Goal: Task Accomplishment & Management: Complete application form

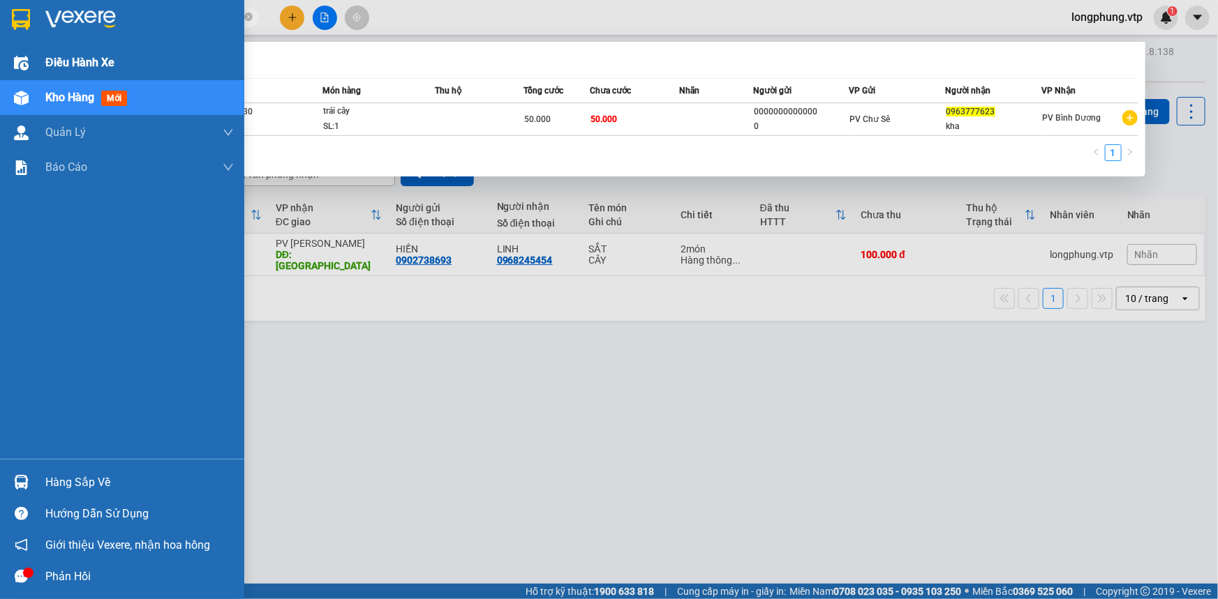
click at [103, 65] on span "Điều hành xe" at bounding box center [79, 62] width 69 height 17
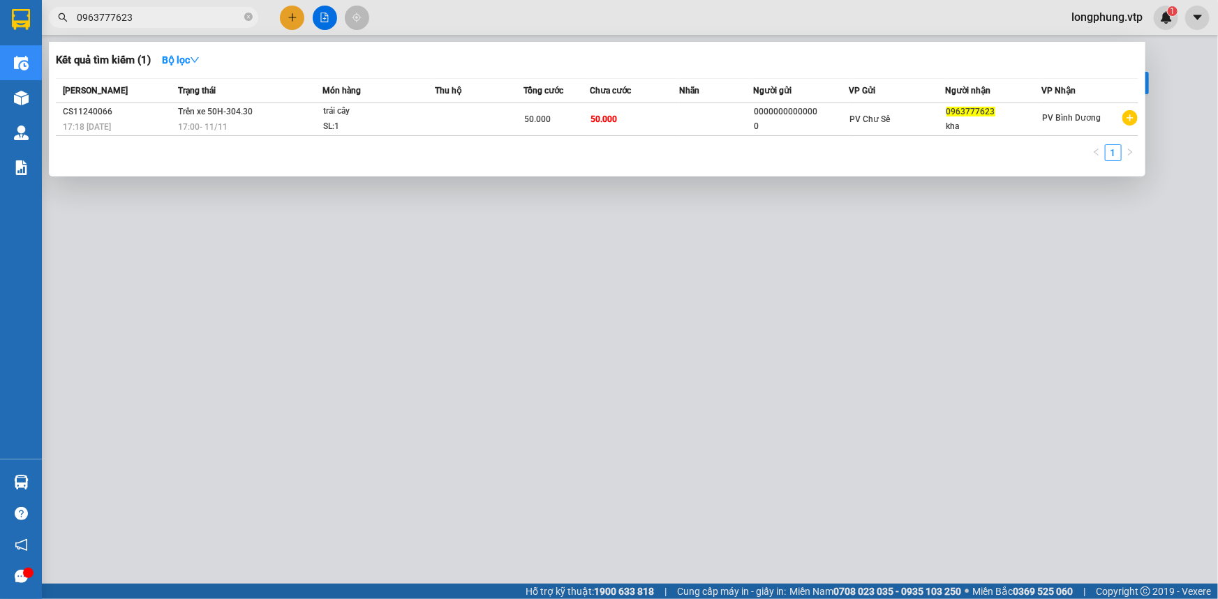
click at [897, 321] on div at bounding box center [609, 299] width 1218 height 599
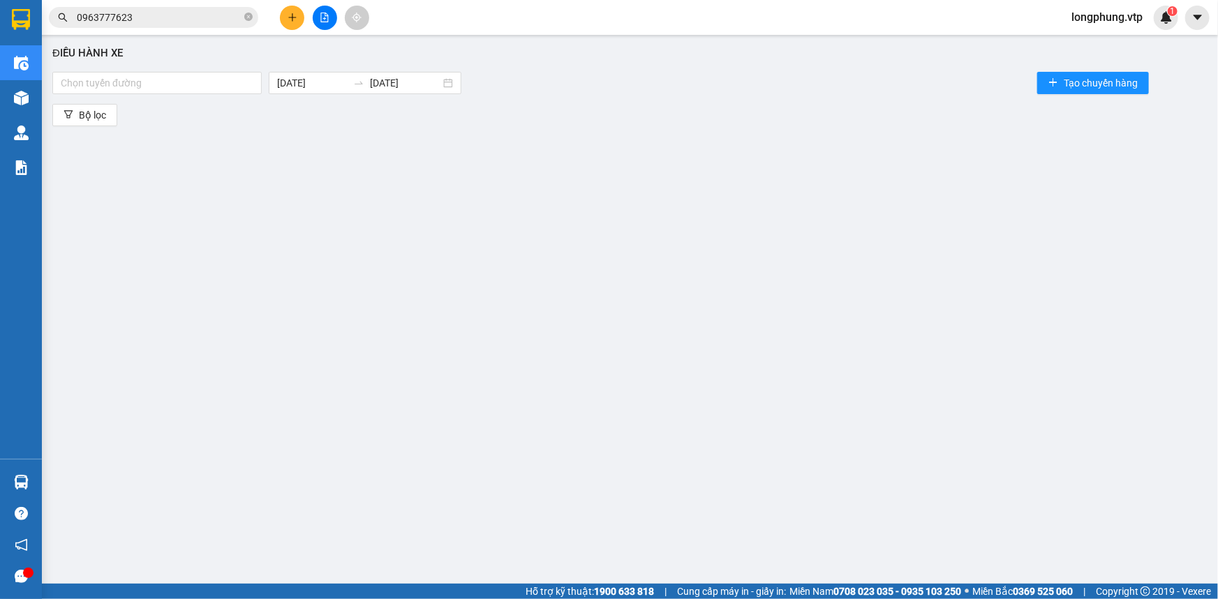
click at [202, 96] on div "Chọn tuyến đường 15/08/2025 15/08/2025 Tạo chuyến hàng" at bounding box center [629, 83] width 1155 height 28
click at [185, 82] on div at bounding box center [157, 83] width 202 height 17
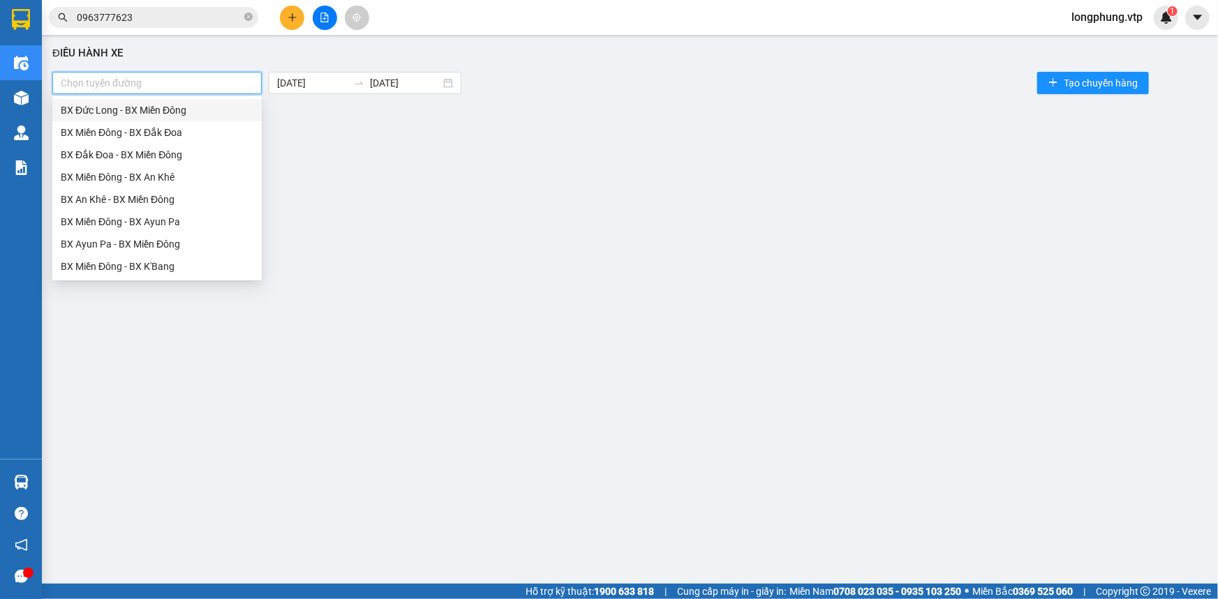
type input "a"
type input "nô"
click at [205, 138] on div "BX Miền Đông - BX Krông Nô A" at bounding box center [157, 132] width 193 height 15
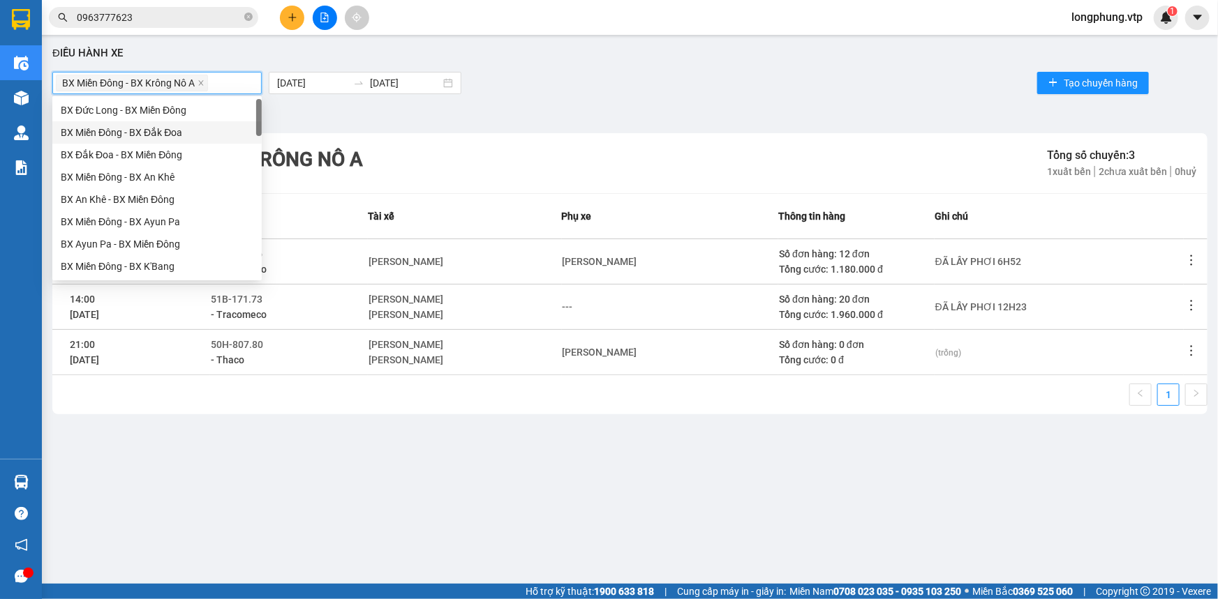
click at [719, 16] on div "Kết quả tìm kiếm ( 1 ) Bộ lọc Mã ĐH Trạng thái Món hàng Thu hộ Tổng cước Chưa c…" at bounding box center [609, 17] width 1218 height 35
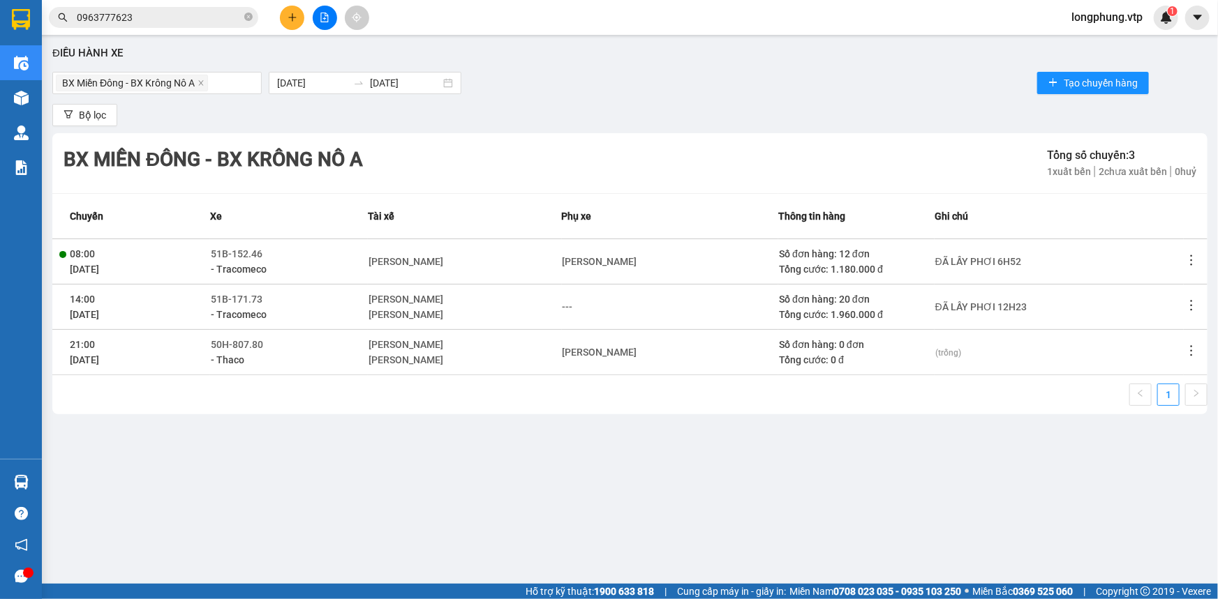
click at [1186, 260] on icon "more" at bounding box center [1191, 260] width 14 height 14
click at [486, 544] on div "Điều hành xe BX Miền Đông - BX Krông Nô A 15/08/2025 15/08/2025 Tạo chuyến hàng…" at bounding box center [630, 302] width 1162 height 521
drag, startPoint x: 1194, startPoint y: 310, endPoint x: 1182, endPoint y: 318, distance: 14.7
click at [1194, 311] on icon "more" at bounding box center [1191, 306] width 14 height 14
drag, startPoint x: 1193, startPoint y: 306, endPoint x: 1184, endPoint y: 324, distance: 20.0
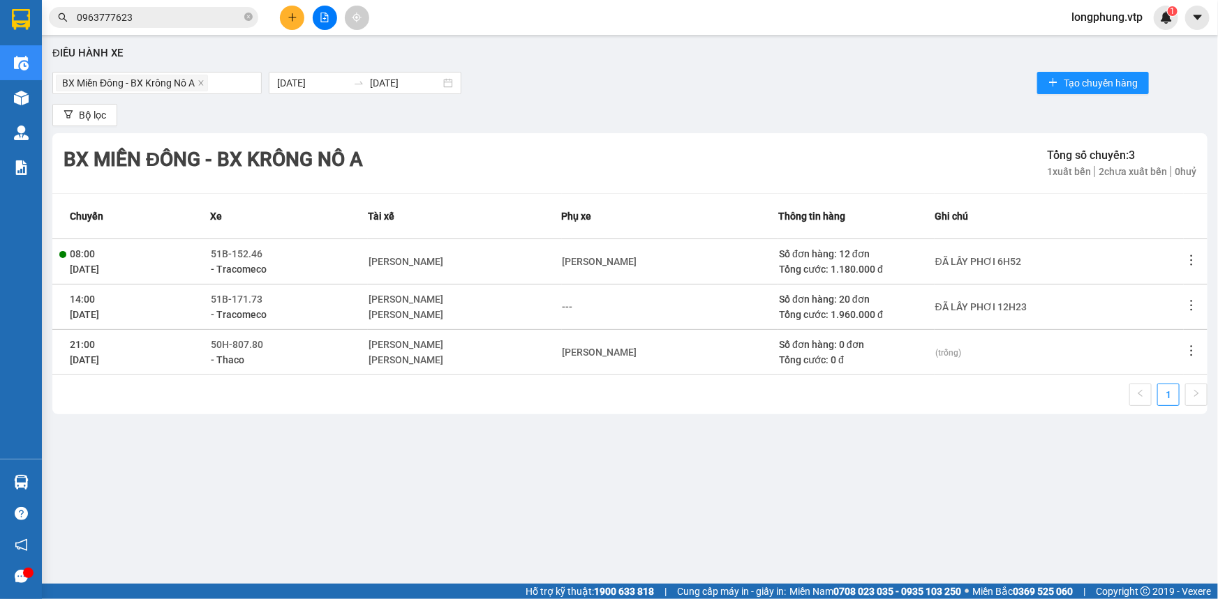
click at [1192, 305] on icon "more" at bounding box center [1191, 306] width 14 height 14
click at [1164, 368] on td "(trống)" at bounding box center [1058, 351] width 249 height 45
click at [1193, 299] on icon "more" at bounding box center [1191, 306] width 14 height 14
click at [1165, 360] on span "Xem phơi" at bounding box center [1155, 365] width 41 height 11
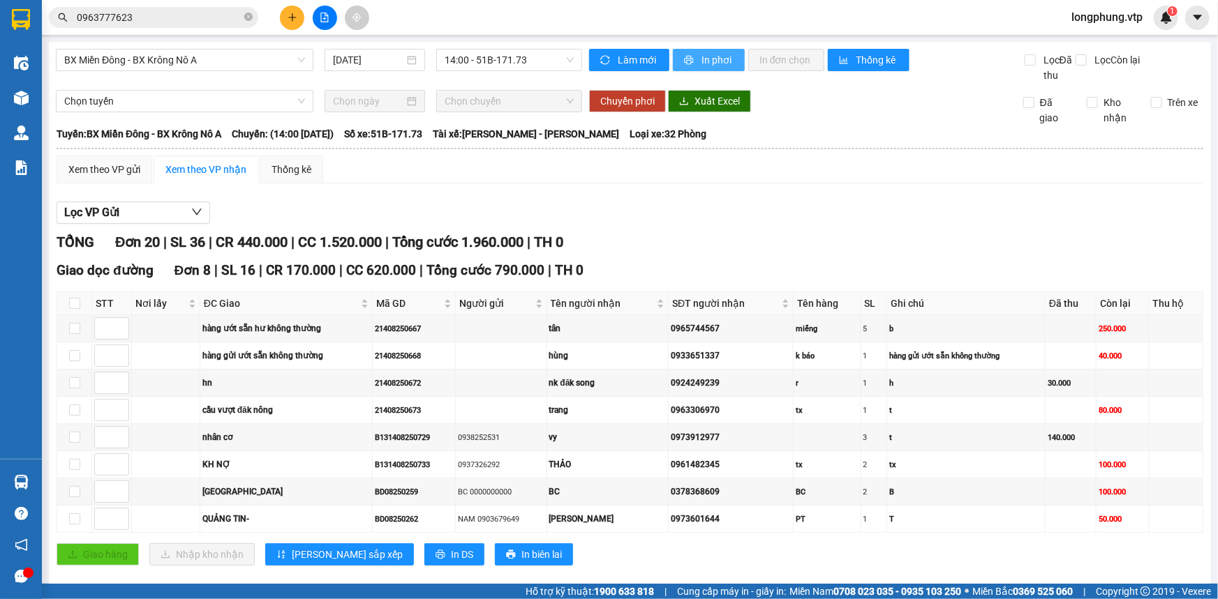
click at [690, 57] on button "In phơi" at bounding box center [709, 60] width 72 height 22
click at [706, 67] on span "In phơi" at bounding box center [717, 59] width 32 height 15
click at [1013, 177] on div "Xem theo VP gửi Xem theo VP nhận Thống kê" at bounding box center [630, 170] width 1147 height 28
click at [737, 234] on div "TỔNG Đơn 20 | SL 36 | CR 440.000 | CC 1.520.000 | Tổng cước 1.960.000 | TH 0" at bounding box center [630, 243] width 1147 height 22
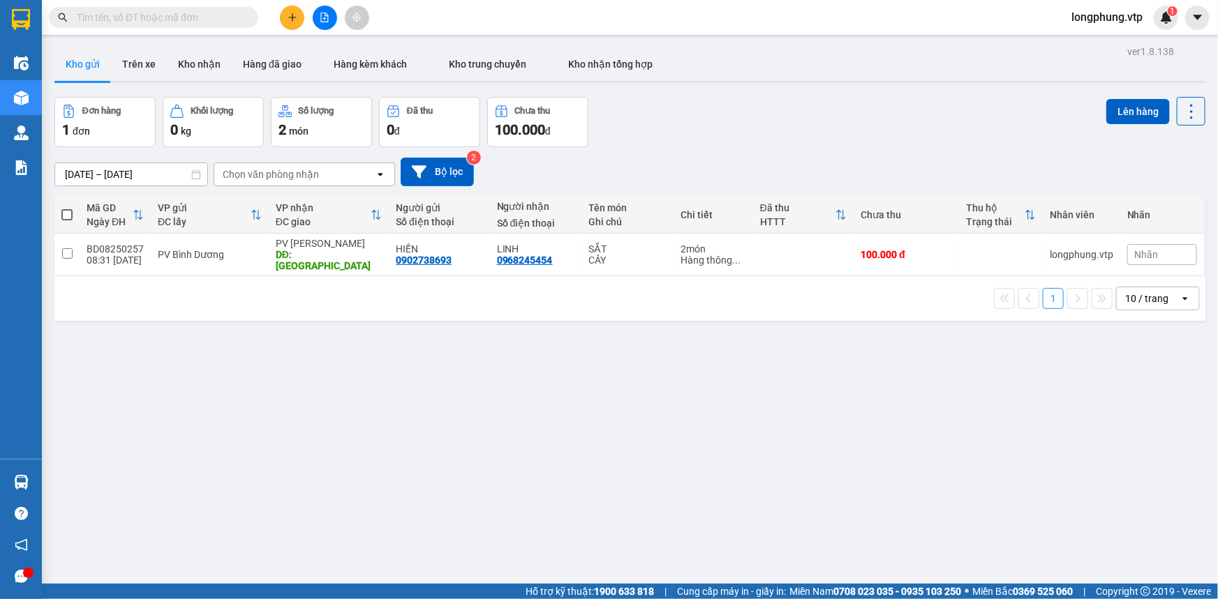
click at [179, 14] on input "text" at bounding box center [159, 17] width 165 height 15
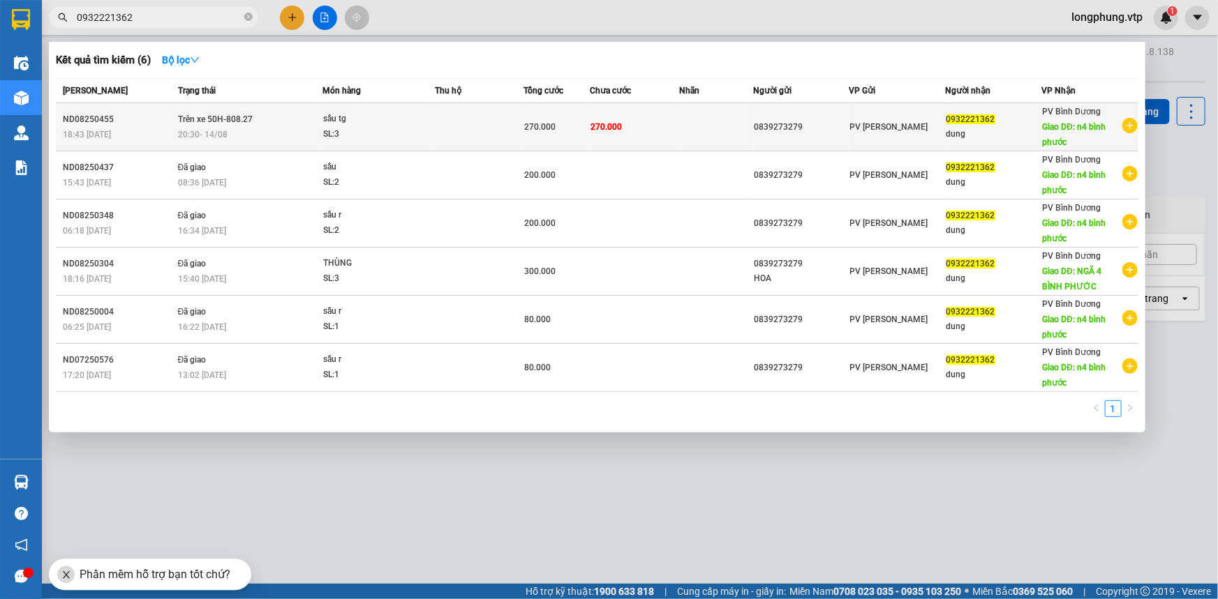
type input "0932221362"
click at [696, 135] on td at bounding box center [716, 127] width 74 height 48
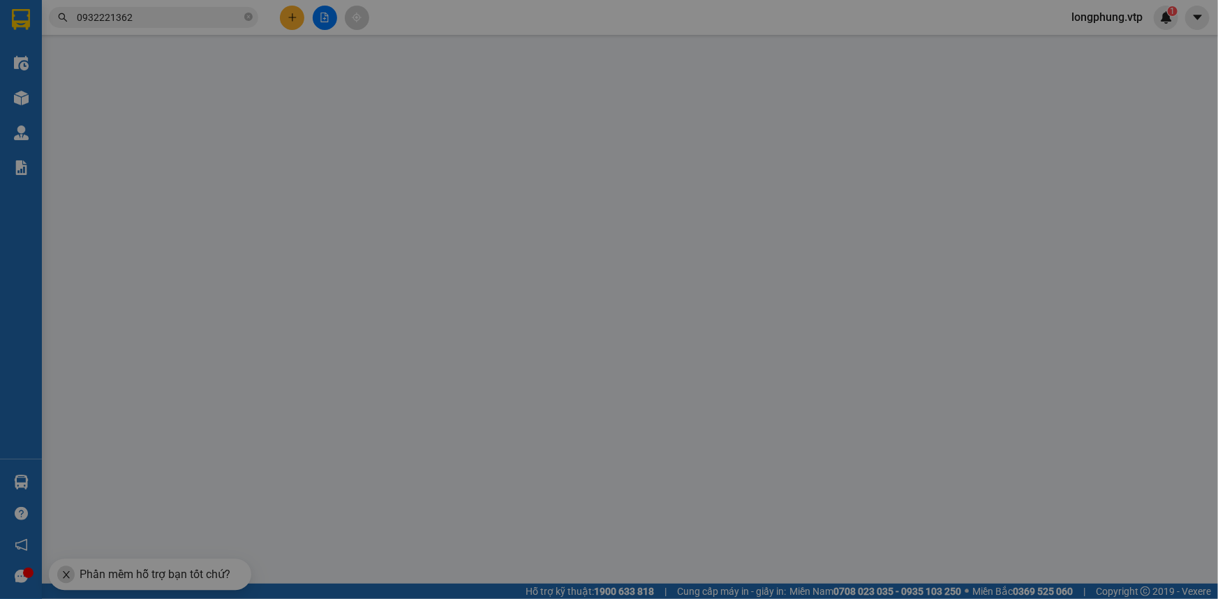
type input "0839273279"
type input "0932221362"
type input "dung"
type input "n4 bình phước"
type input "270.000"
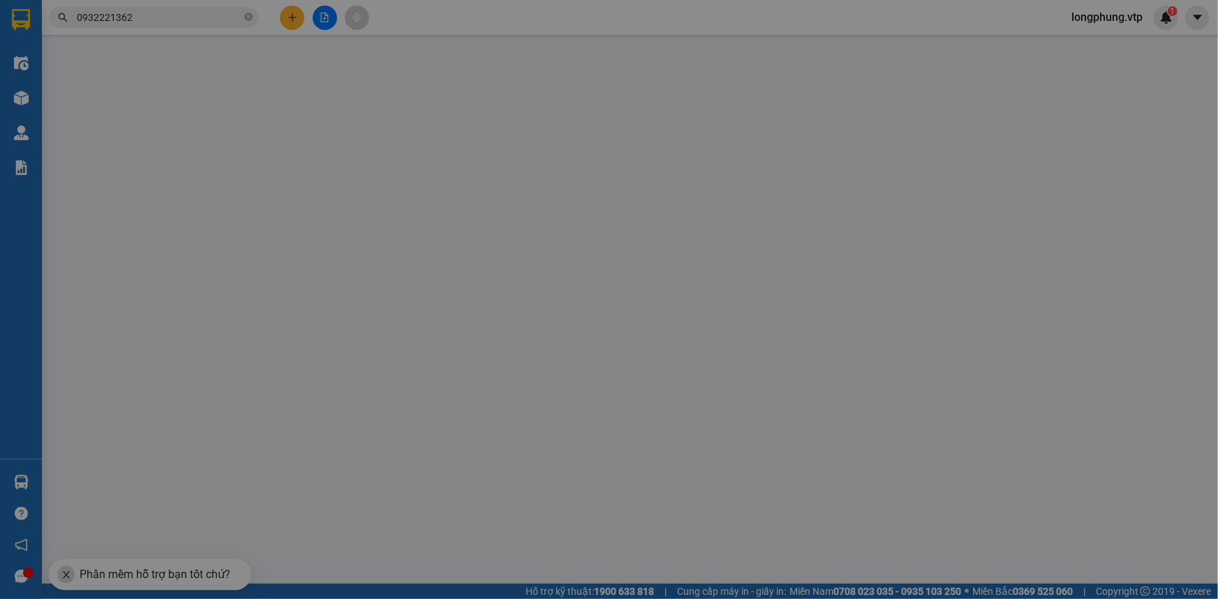
type input "270.000"
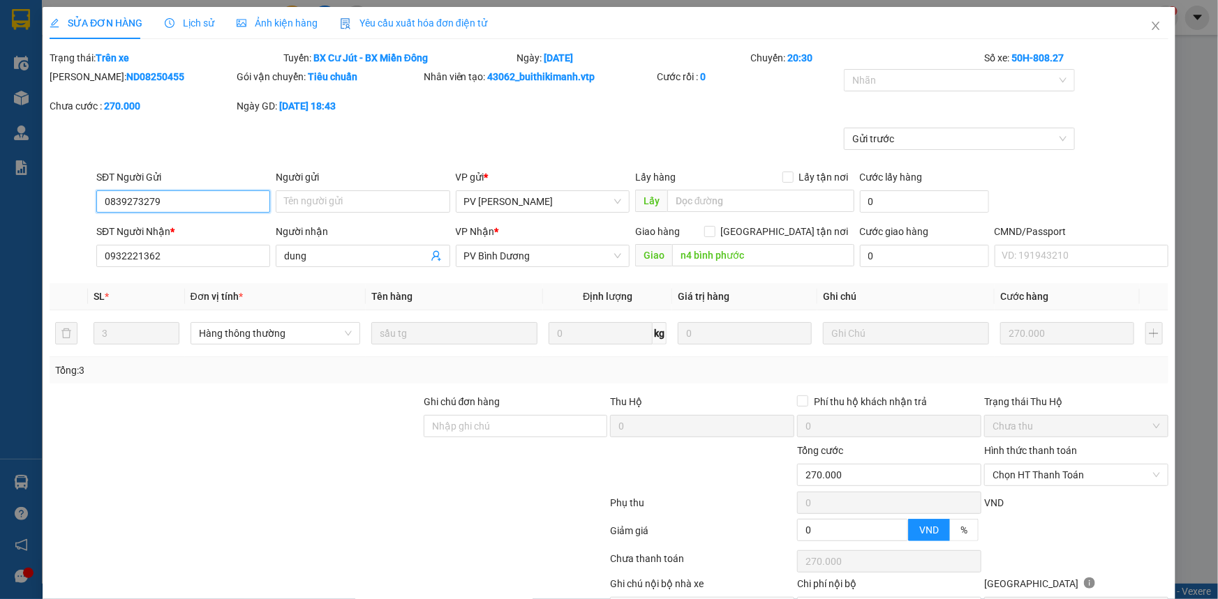
type input "13.500"
click at [476, 426] on input "Ghi chú đơn hàng" at bounding box center [516, 426] width 184 height 22
type input "pvbd thiếu 1t hàng , đã báo anh hùng"
click at [322, 410] on div at bounding box center [235, 418] width 374 height 49
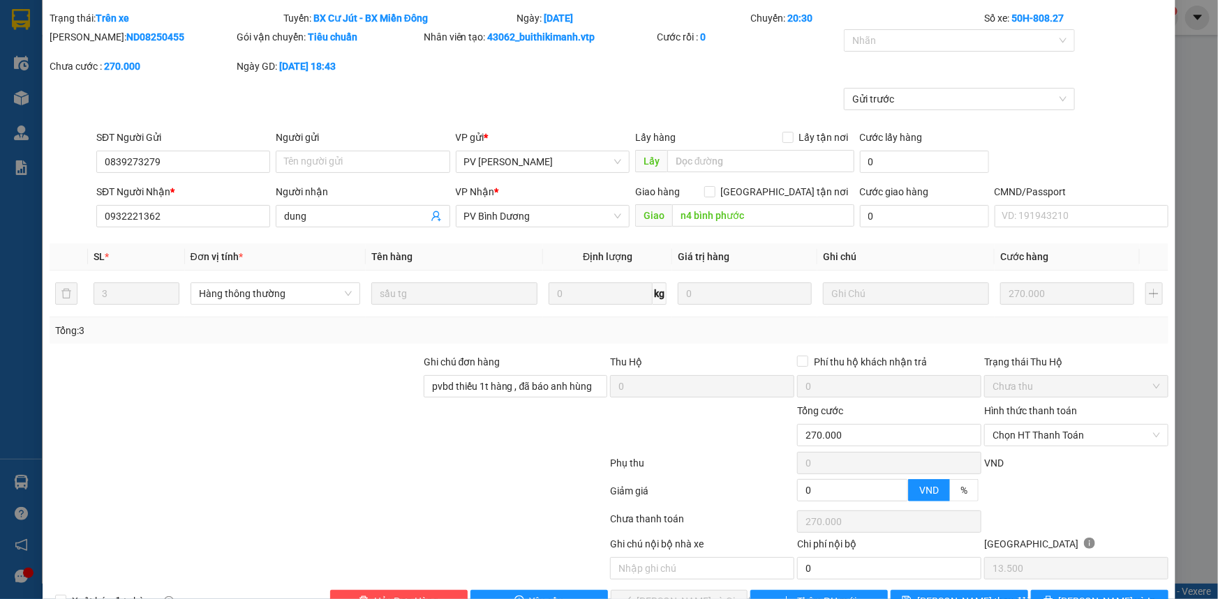
scroll to position [79, 0]
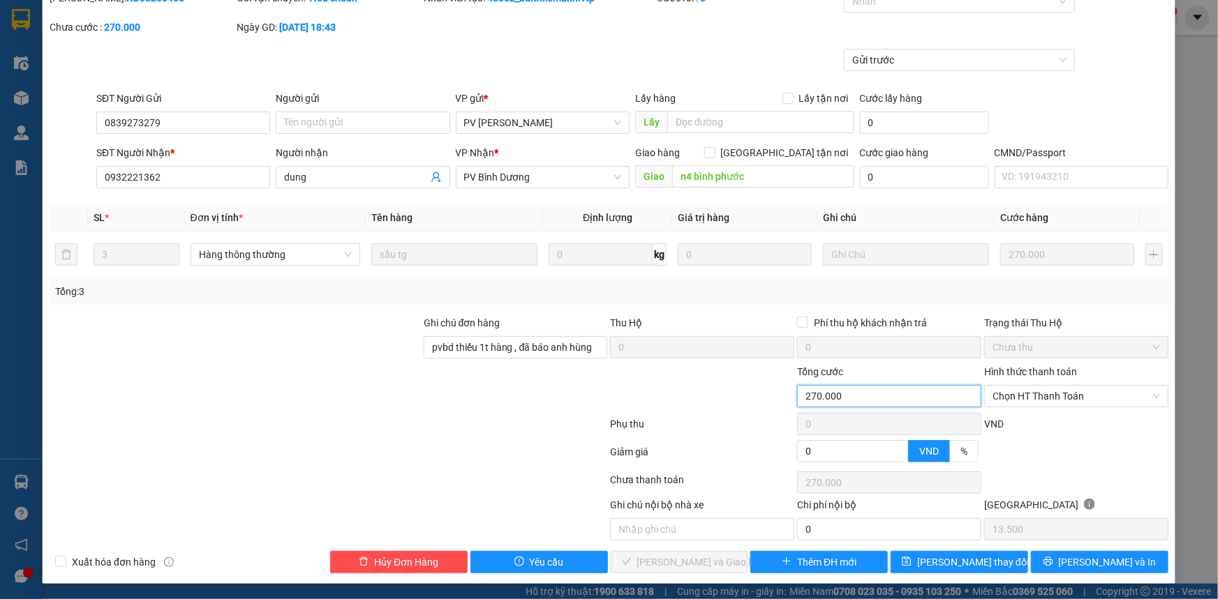
click at [862, 389] on input "270.000" at bounding box center [889, 396] width 184 height 22
click at [865, 392] on input "270.000" at bounding box center [889, 396] width 184 height 22
click at [1006, 403] on span "Chọn HT Thanh Toán" at bounding box center [1075, 396] width 167 height 21
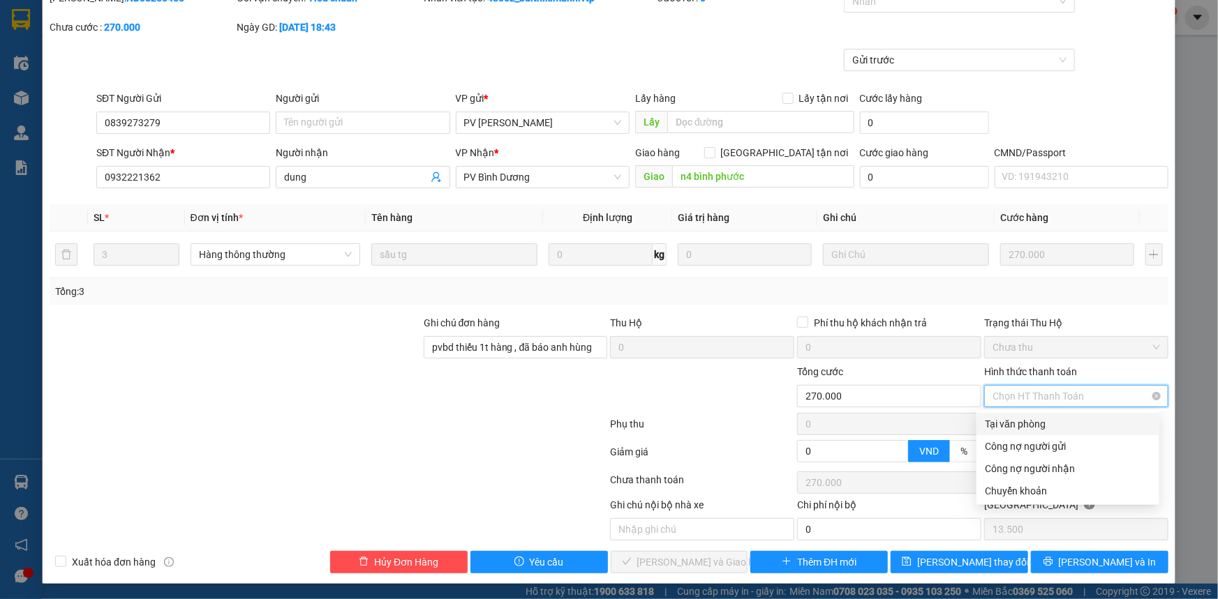
click at [1006, 403] on span "Chọn HT Thanh Toán" at bounding box center [1075, 396] width 167 height 21
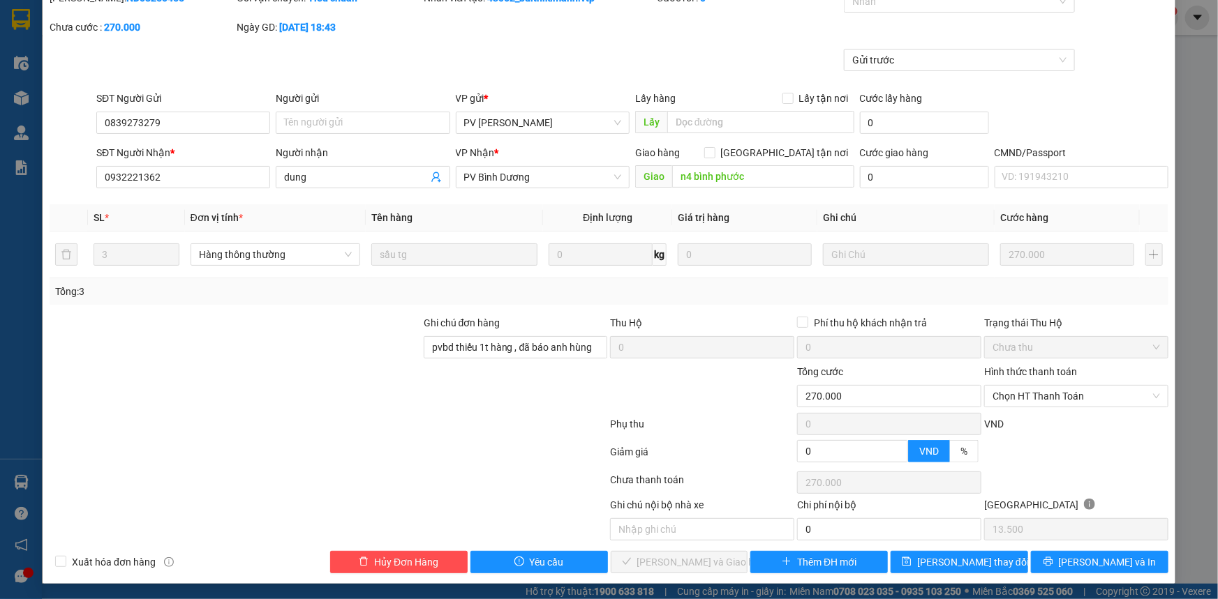
click at [482, 441] on div at bounding box center [328, 455] width 560 height 28
click at [916, 560] on button "Lưu thay đổi" at bounding box center [958, 562] width 137 height 22
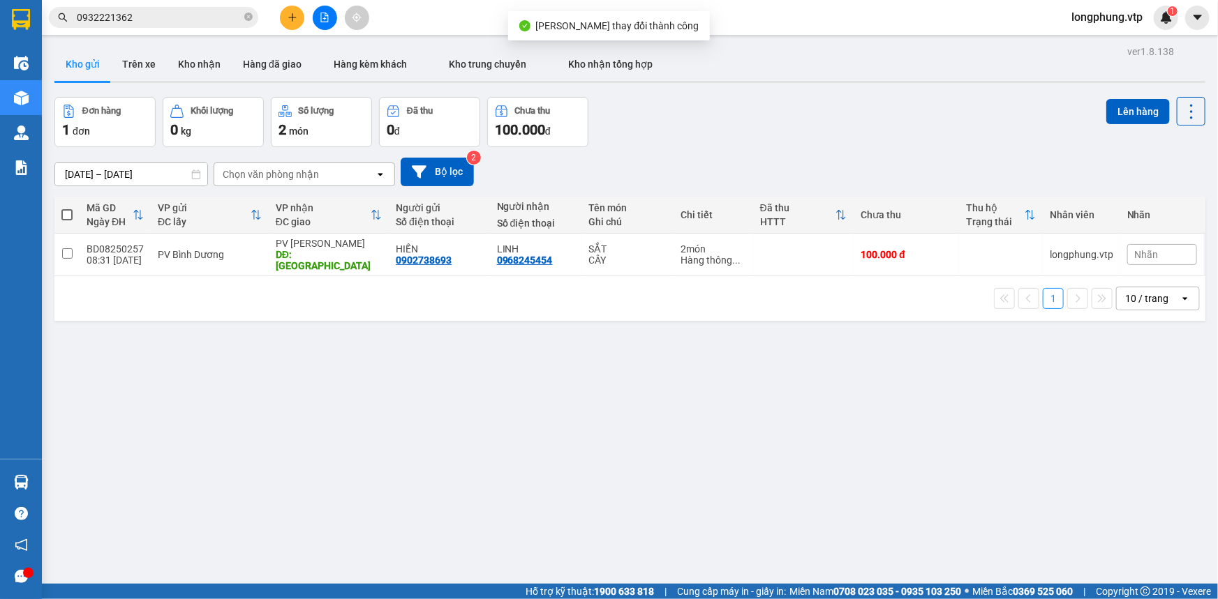
click at [169, 28] on div "Kết quả tìm kiếm ( 6 ) Bộ lọc Mã ĐH Trạng thái Món hàng Thu hộ Tổng cước Chưa c…" at bounding box center [136, 18] width 272 height 24
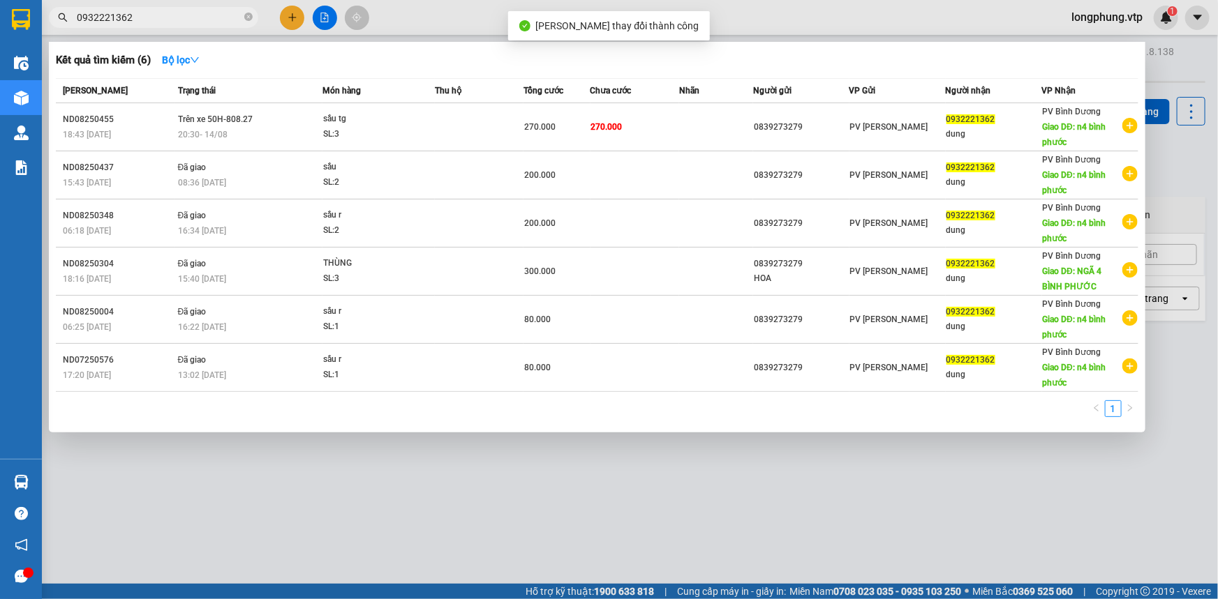
click at [173, 17] on input "0932221362" at bounding box center [159, 17] width 165 height 15
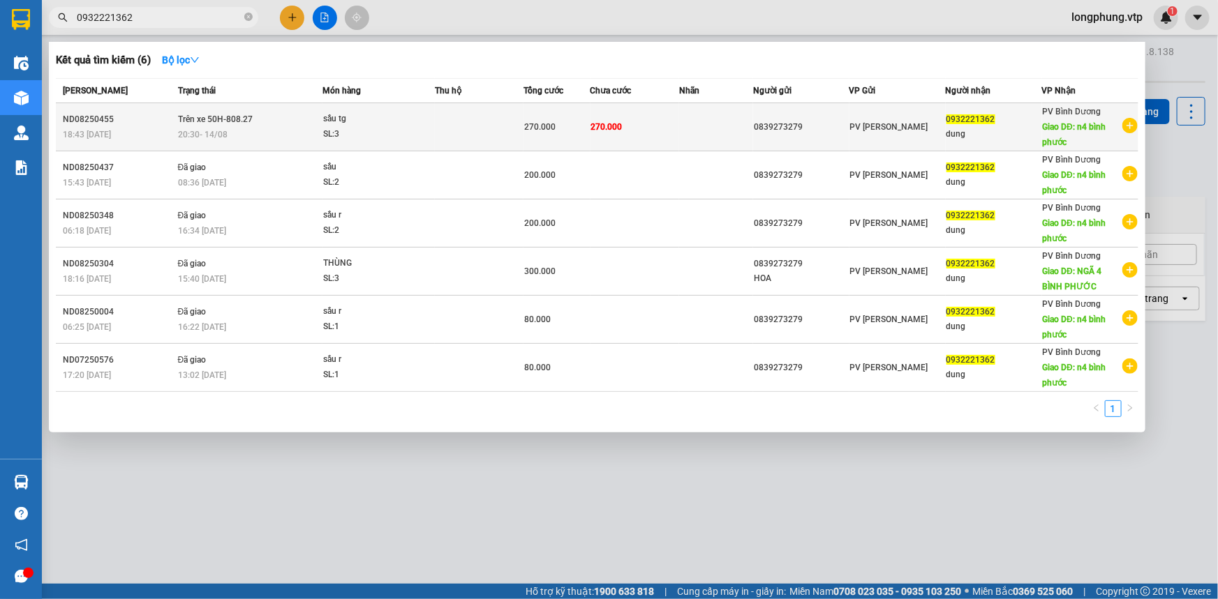
click at [581, 126] on div "270.000" at bounding box center [556, 126] width 65 height 15
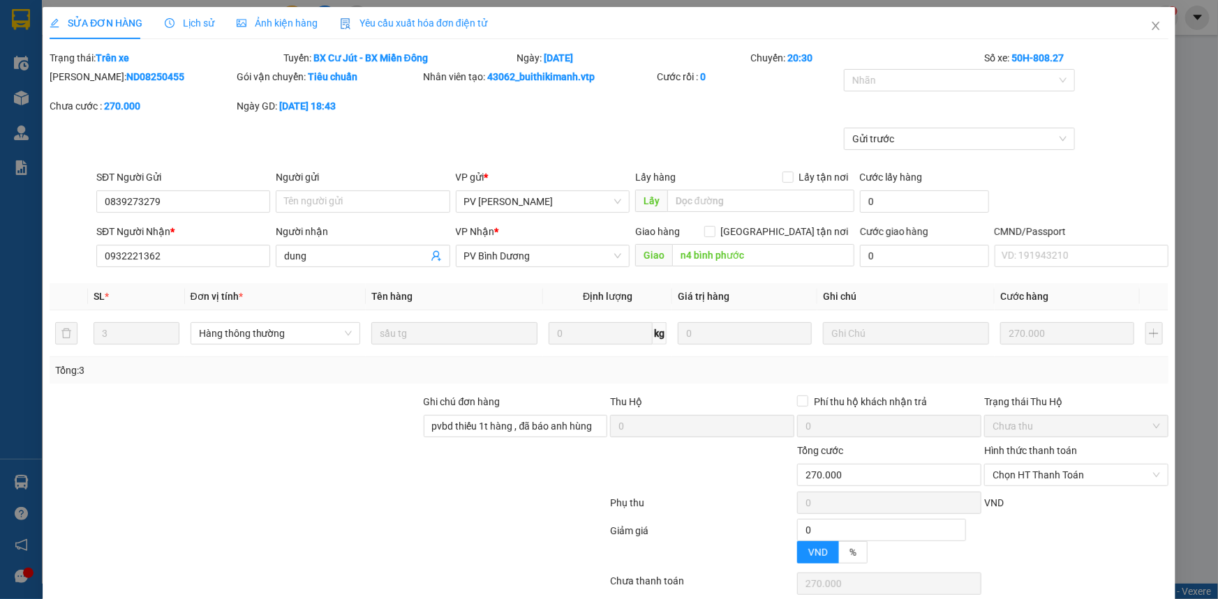
type input "13.500"
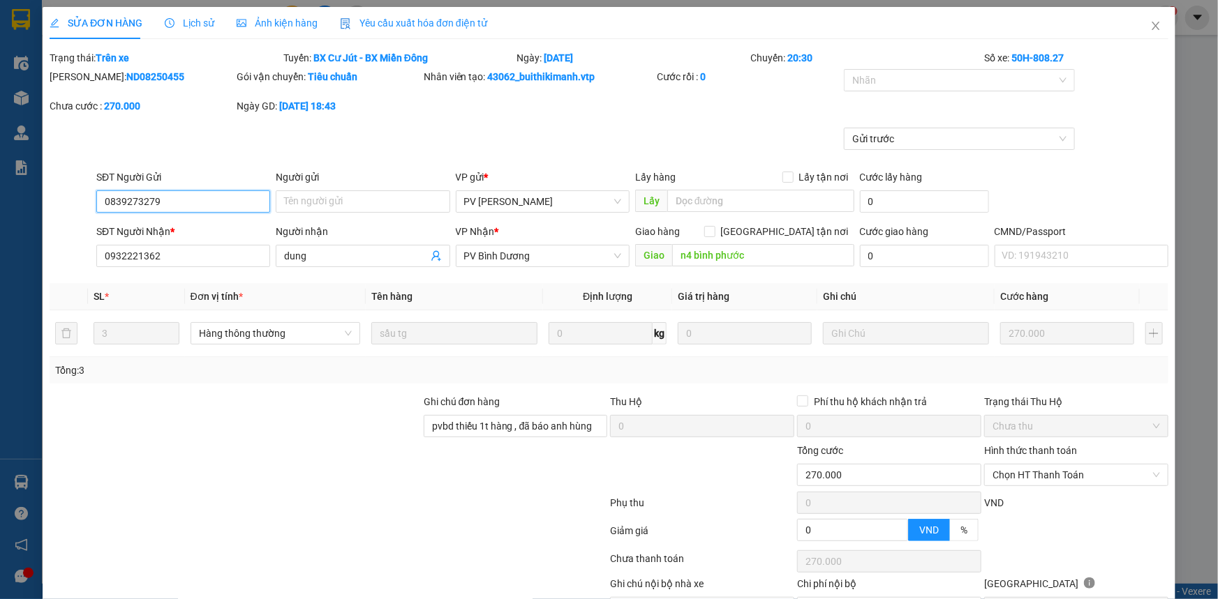
scroll to position [79, 0]
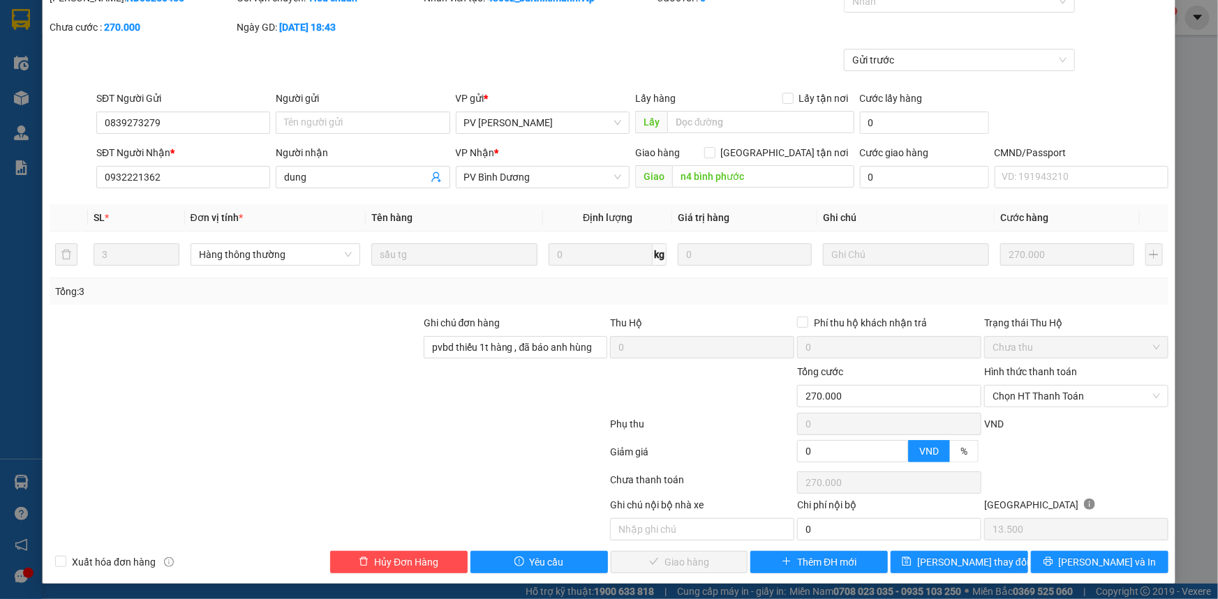
click at [240, 352] on div at bounding box center [235, 339] width 374 height 49
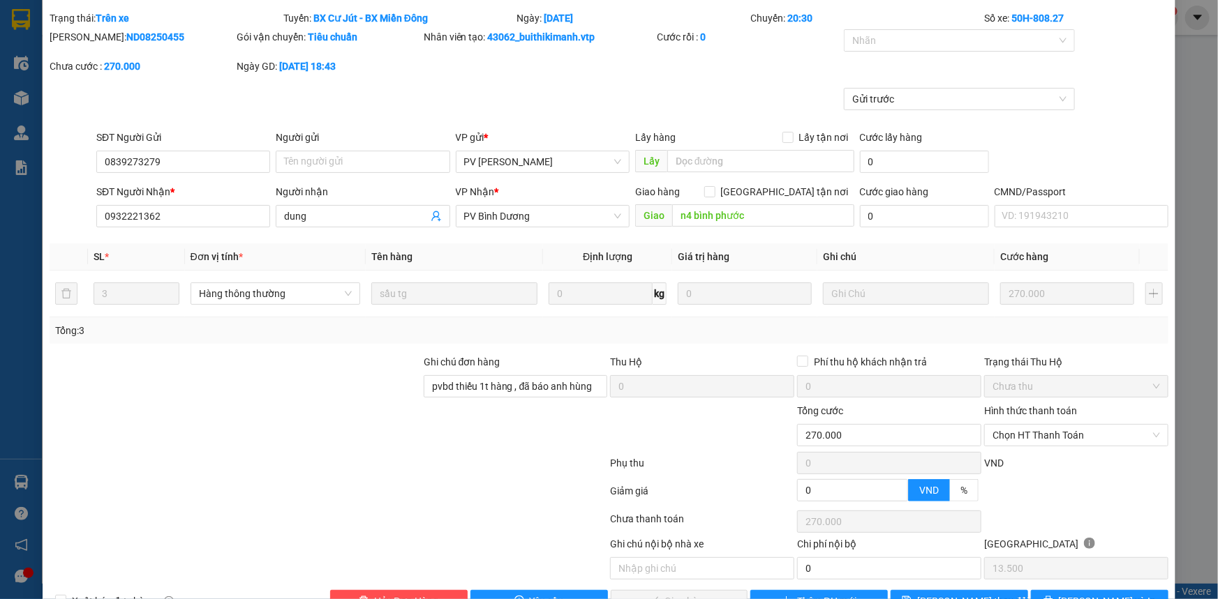
scroll to position [0, 0]
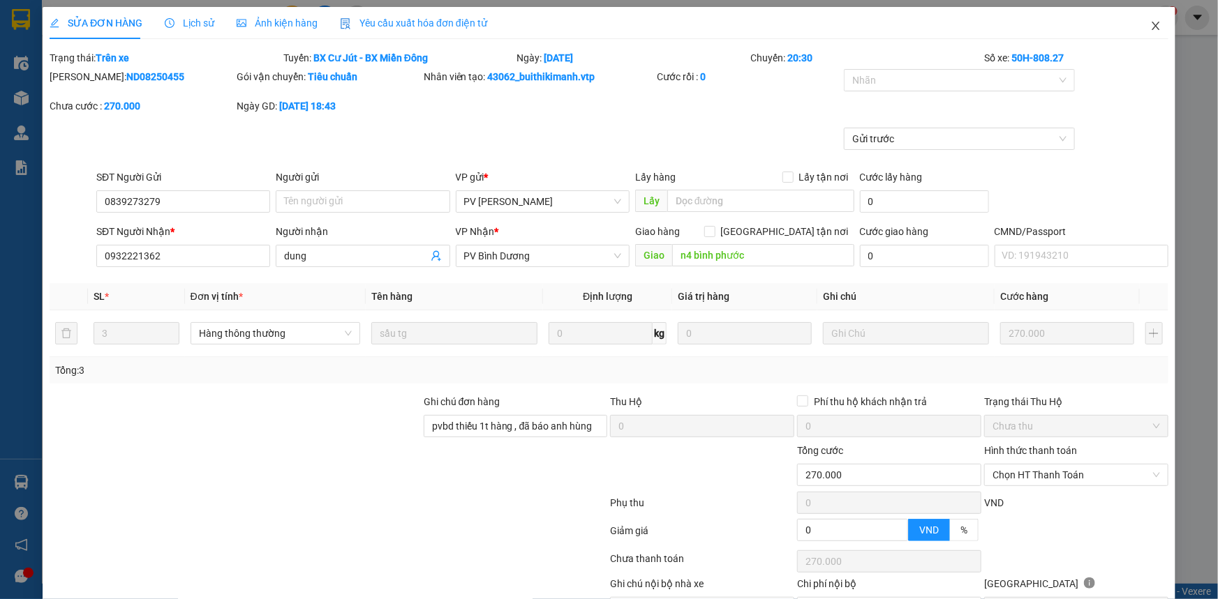
click at [1150, 31] on icon "close" at bounding box center [1155, 25] width 11 height 11
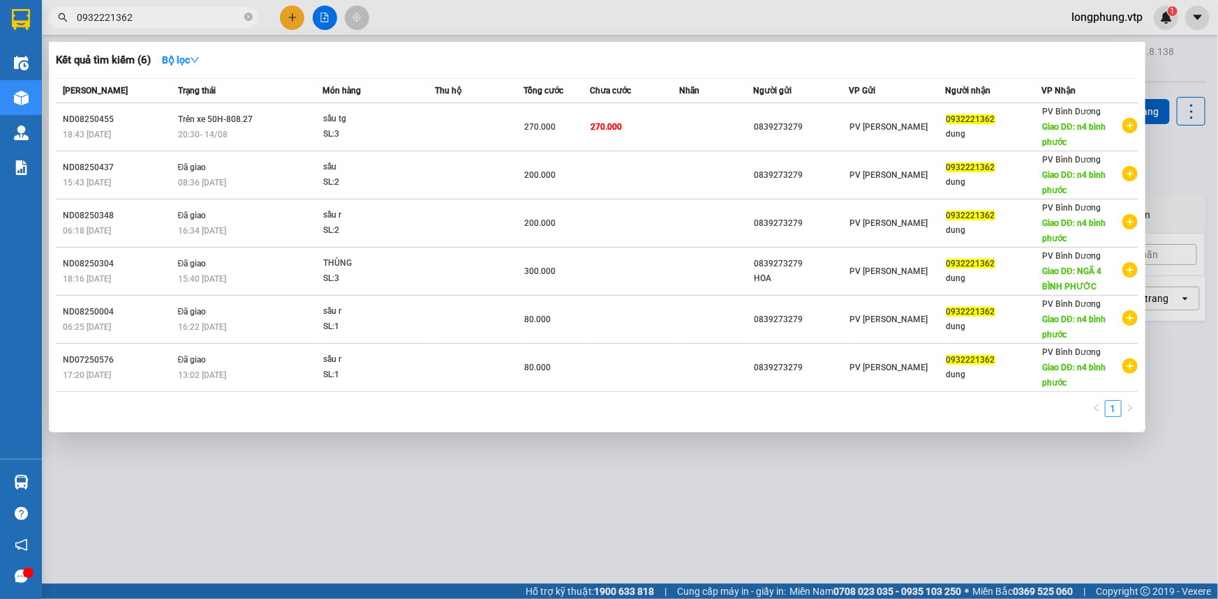
click at [158, 7] on span "0932221362" at bounding box center [153, 17] width 209 height 21
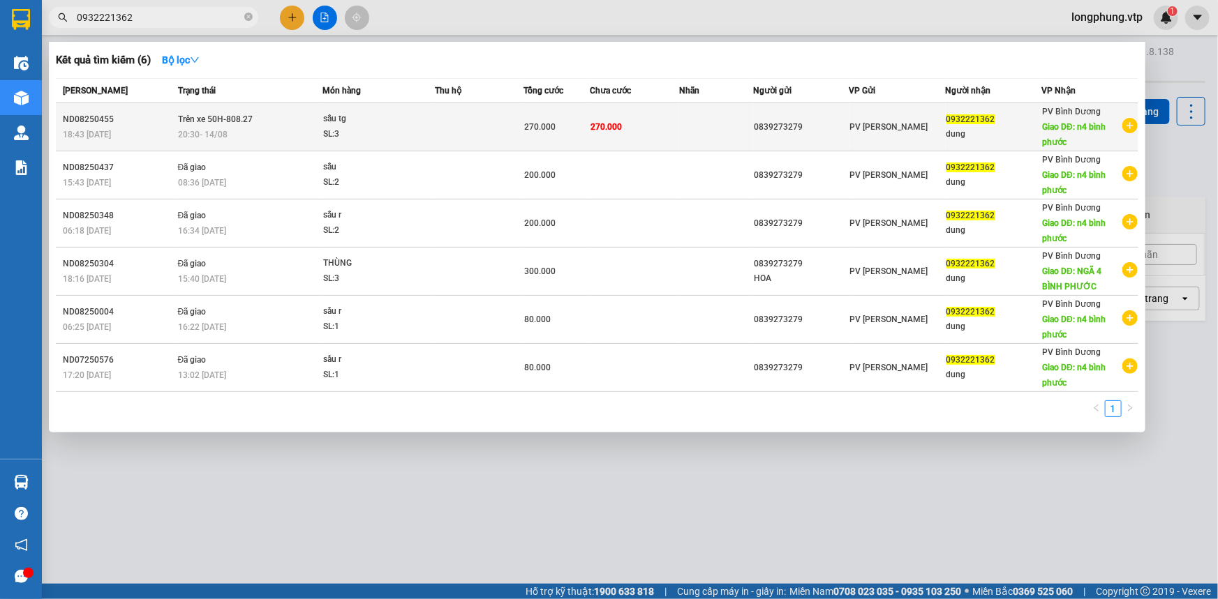
click at [420, 133] on div "SL: 3" at bounding box center [375, 134] width 105 height 15
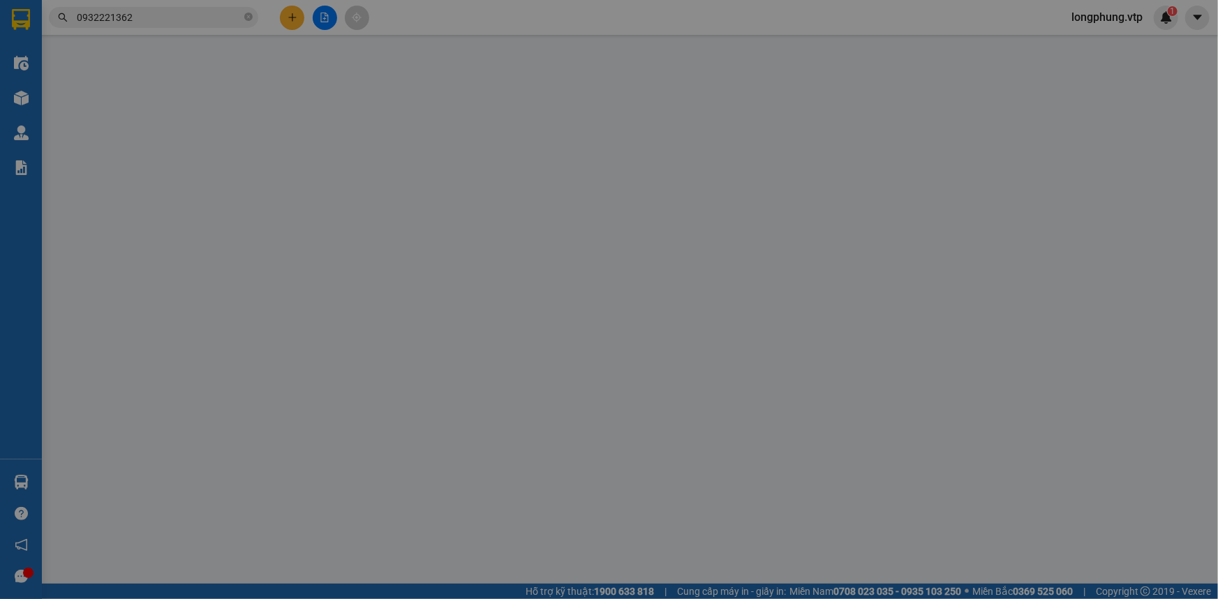
type input "13.500"
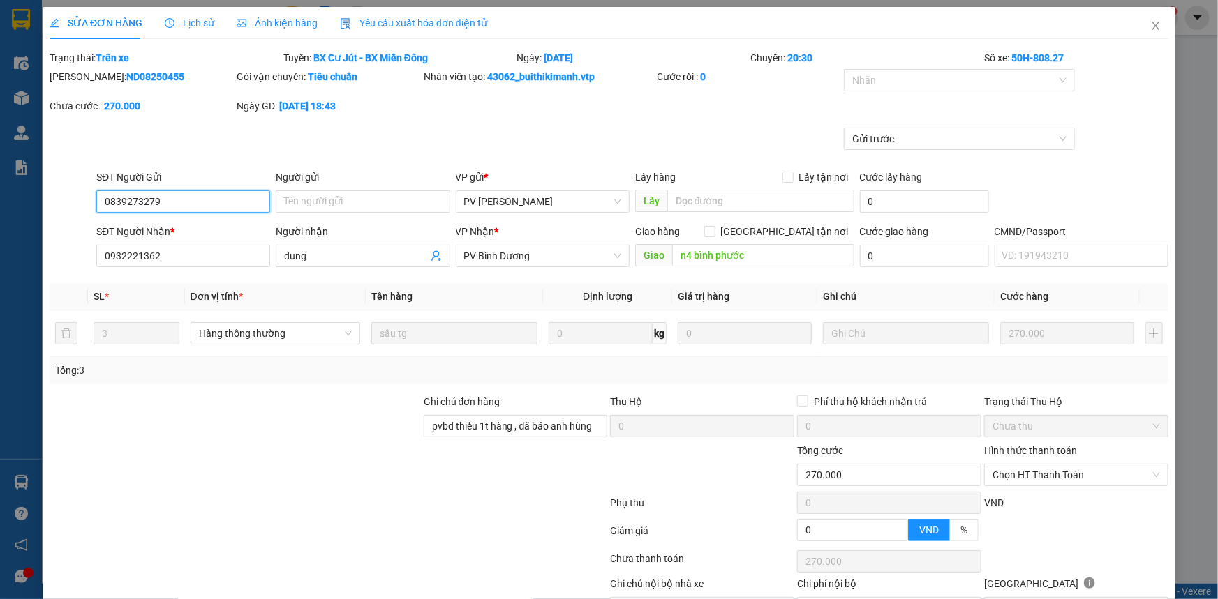
type input "0839273279"
type input "0932221362"
type input "dung"
type input "n4 bình phước"
type input "pvbd thiếu 1t hàng , đã báo anh hùng"
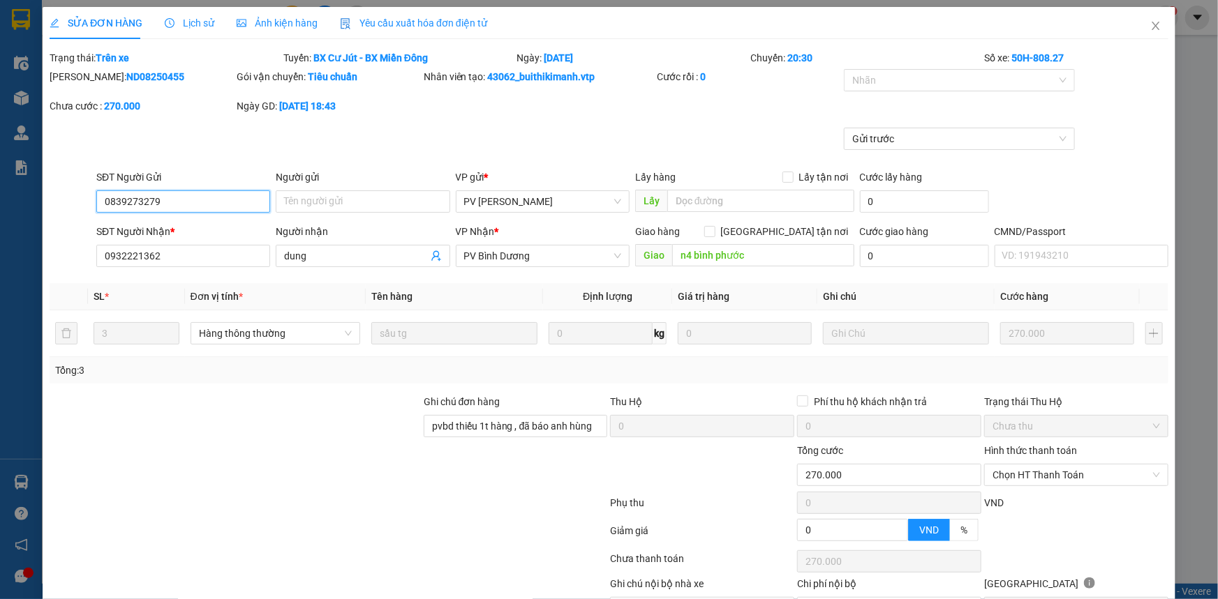
type input "270.000"
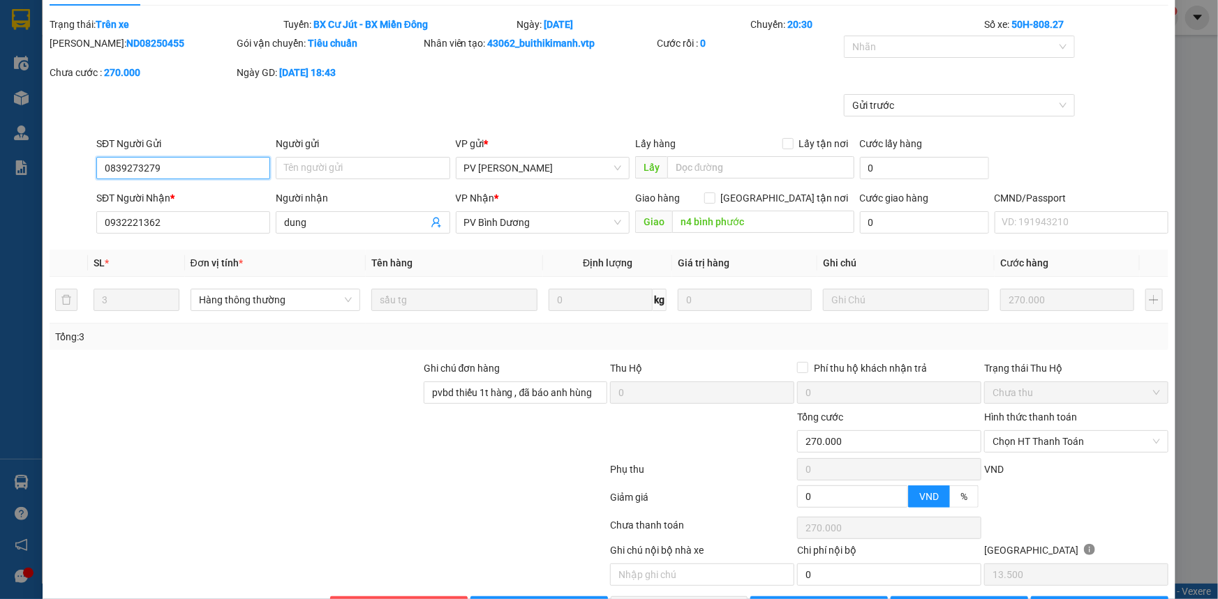
scroll to position [79, 0]
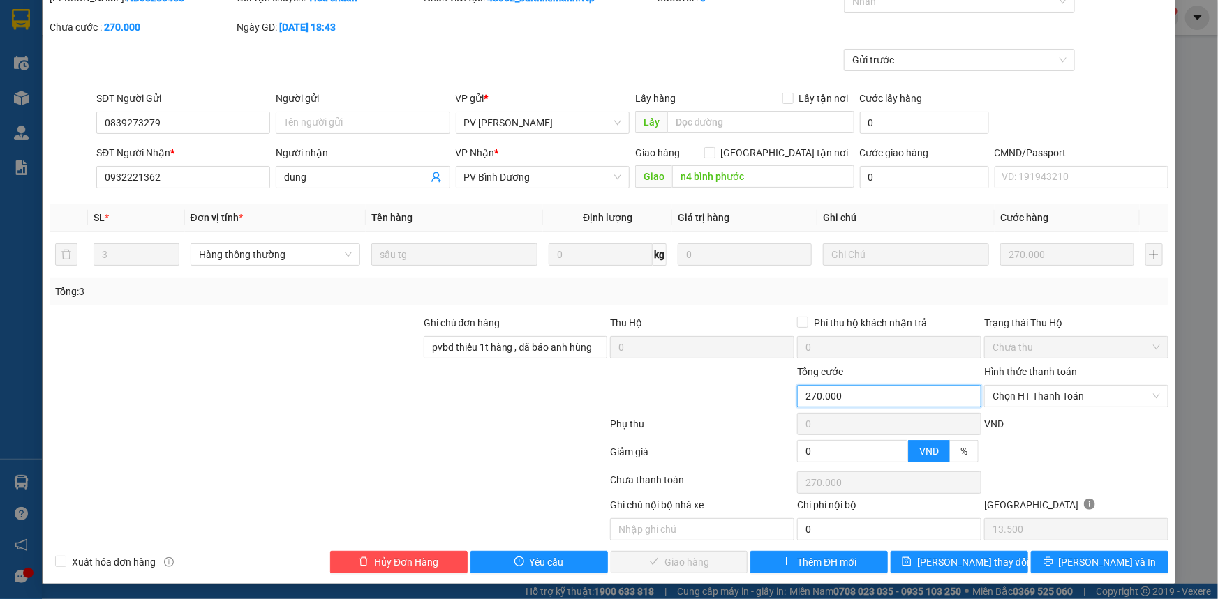
click at [832, 403] on input "270.000" at bounding box center [889, 396] width 184 height 22
click at [822, 394] on input "270.000" at bounding box center [889, 396] width 184 height 22
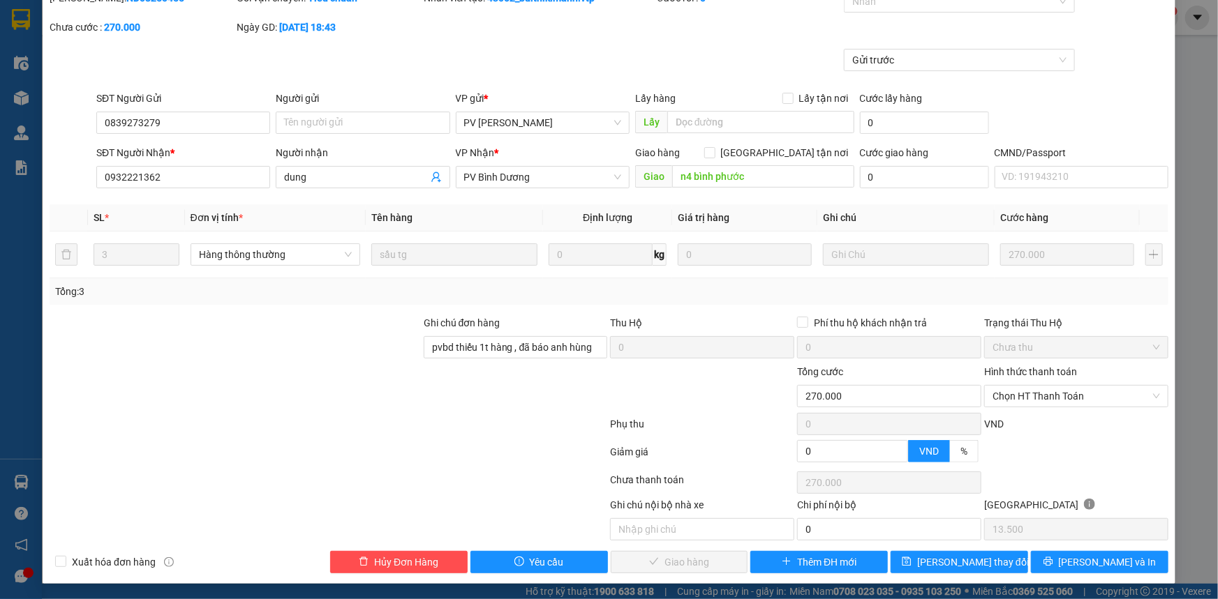
click at [1060, 432] on div "VND" at bounding box center [1076, 429] width 187 height 24
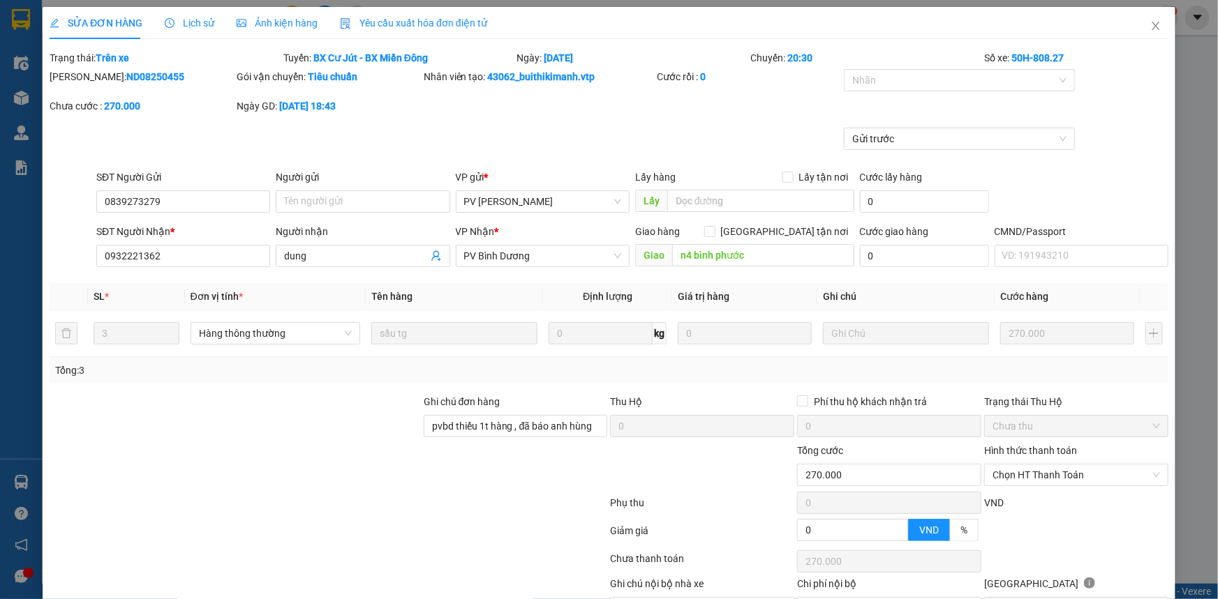
scroll to position [63, 0]
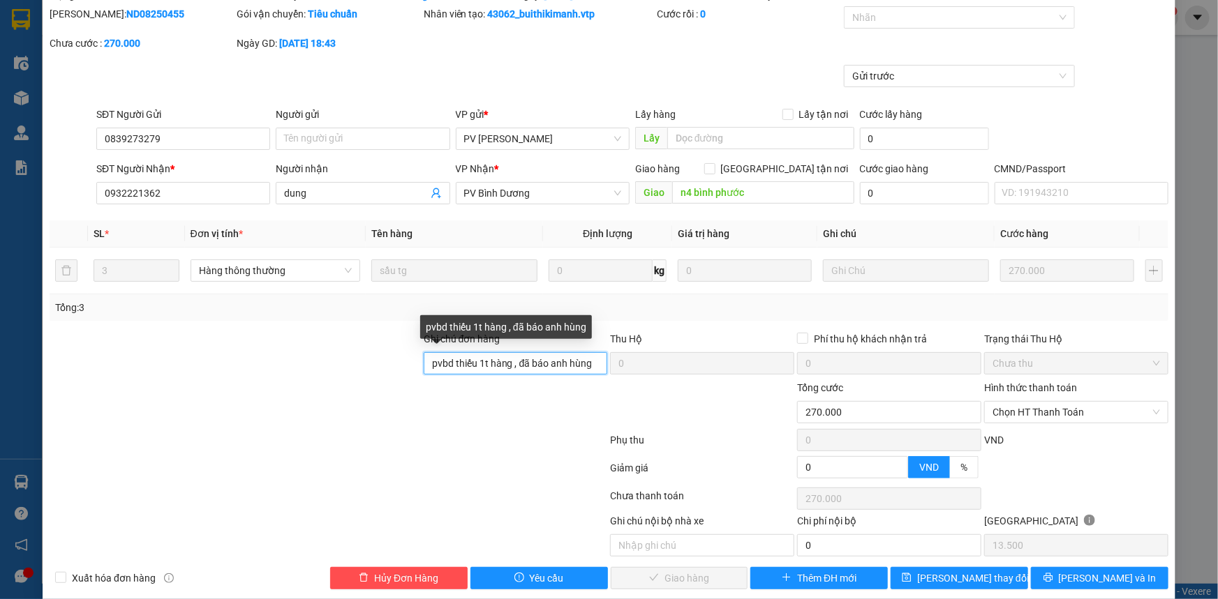
click at [493, 362] on input "pvbd thiếu 1t hàng , đã báo anh hùng" at bounding box center [516, 363] width 184 height 22
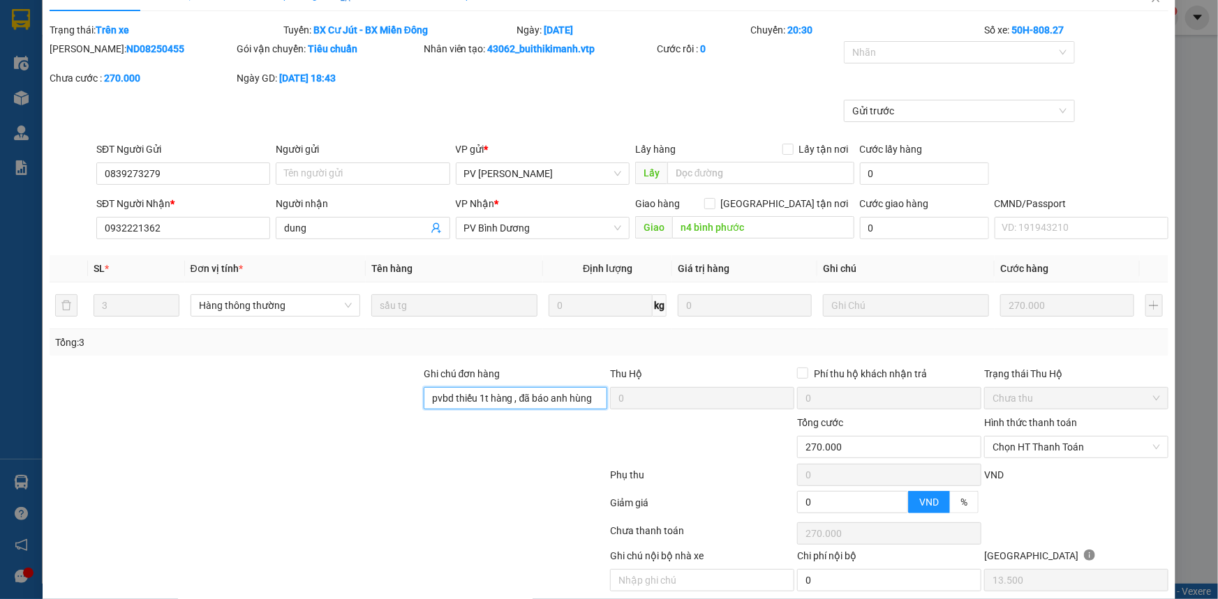
scroll to position [0, 0]
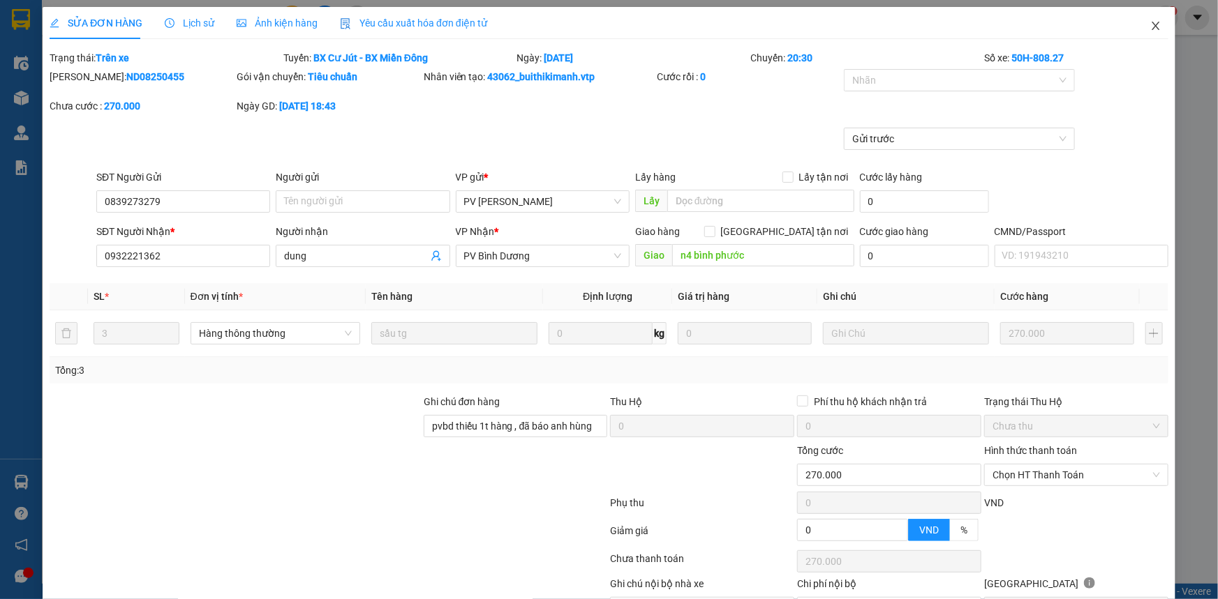
click at [1147, 33] on span "Close" at bounding box center [1155, 26] width 39 height 39
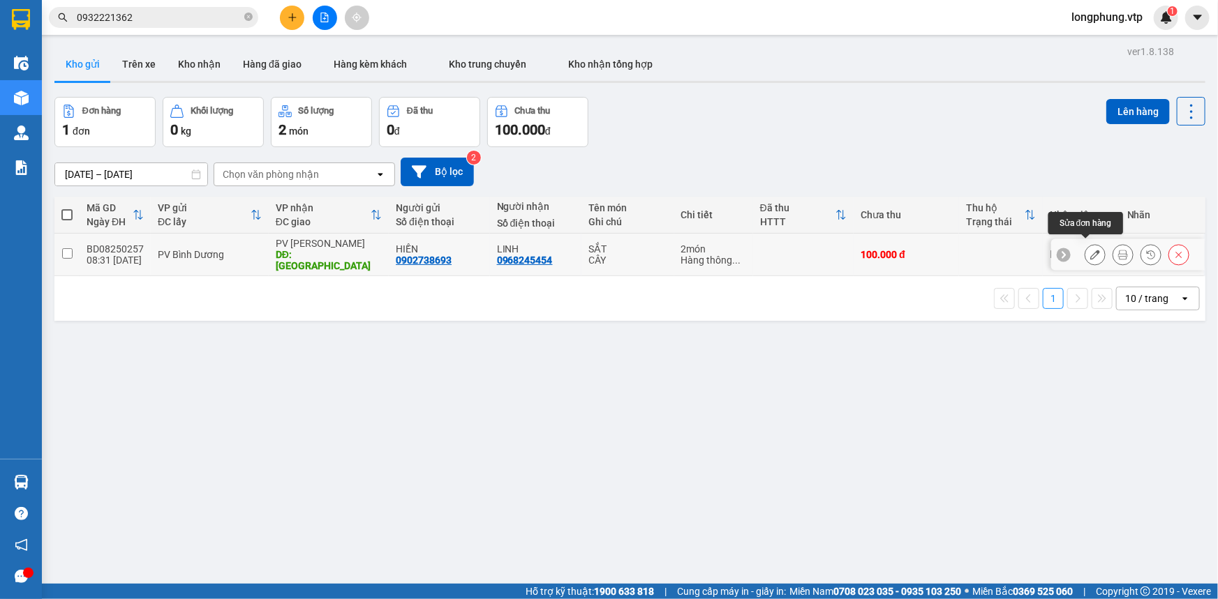
click at [1090, 250] on icon at bounding box center [1095, 255] width 10 height 10
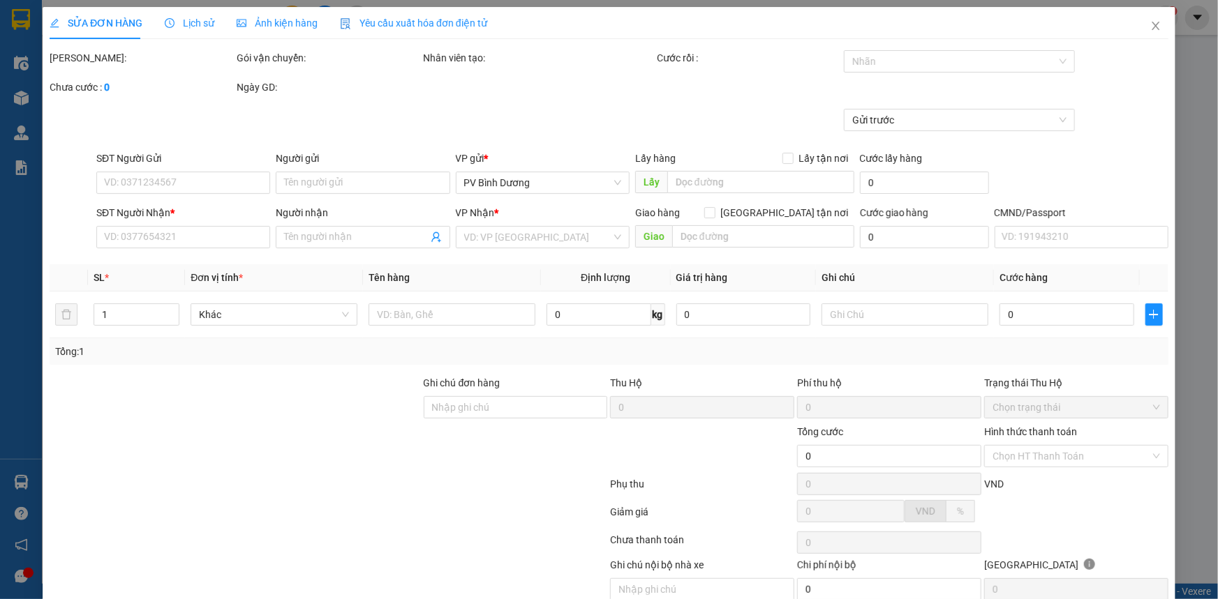
type input "0902738693"
type input "HIỀN"
type input "0968245454"
type input "LINH"
type input "QUẢNG PHÚ"
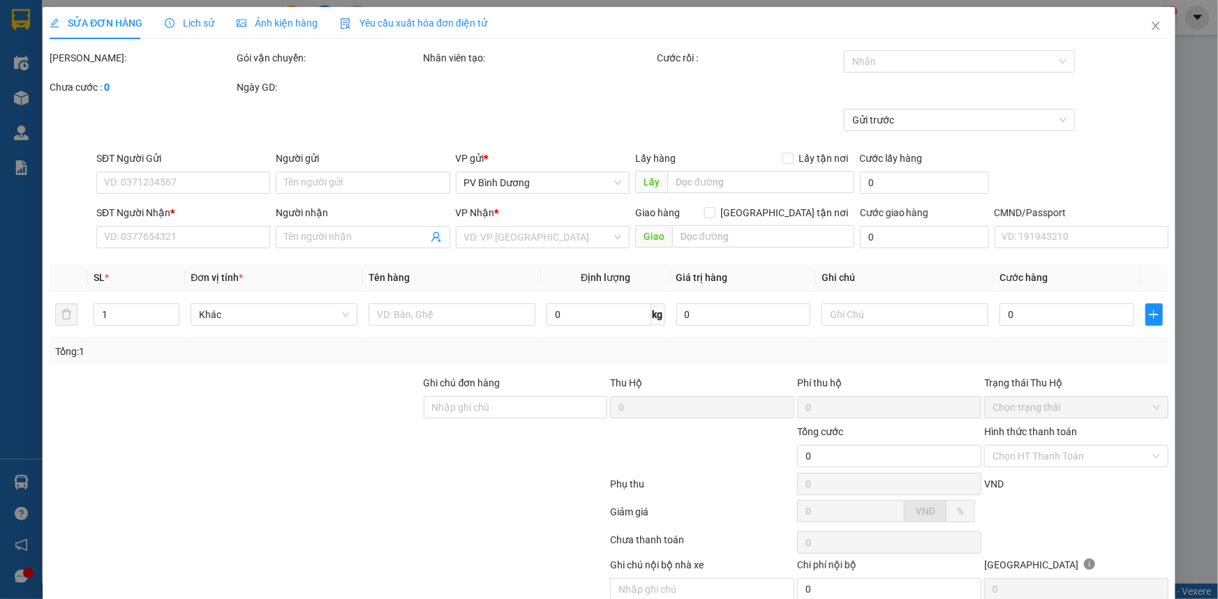
type input "100.000"
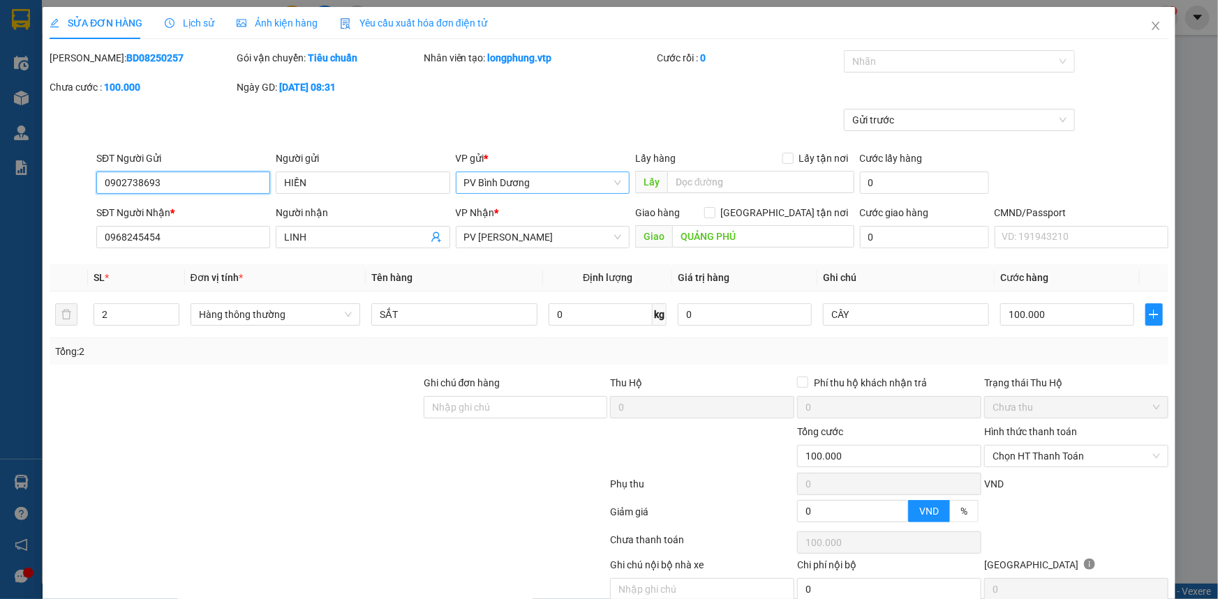
click at [479, 174] on span "PV Bình Dương" at bounding box center [542, 182] width 157 height 21
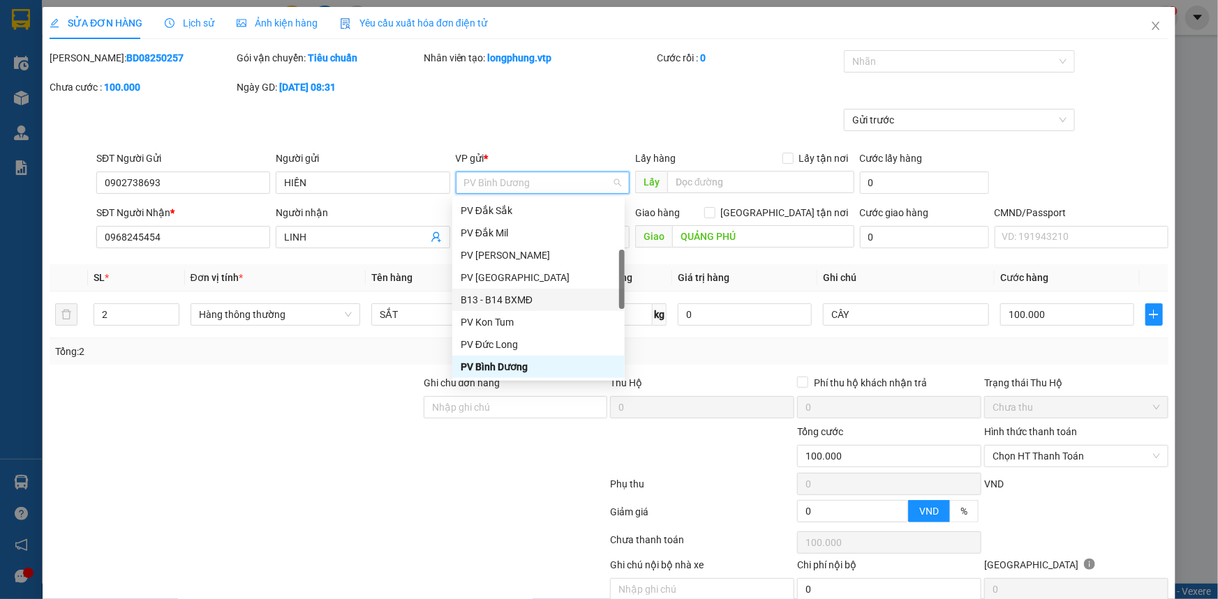
click at [528, 290] on div "B13 - B14 BXMĐ" at bounding box center [538, 300] width 172 height 22
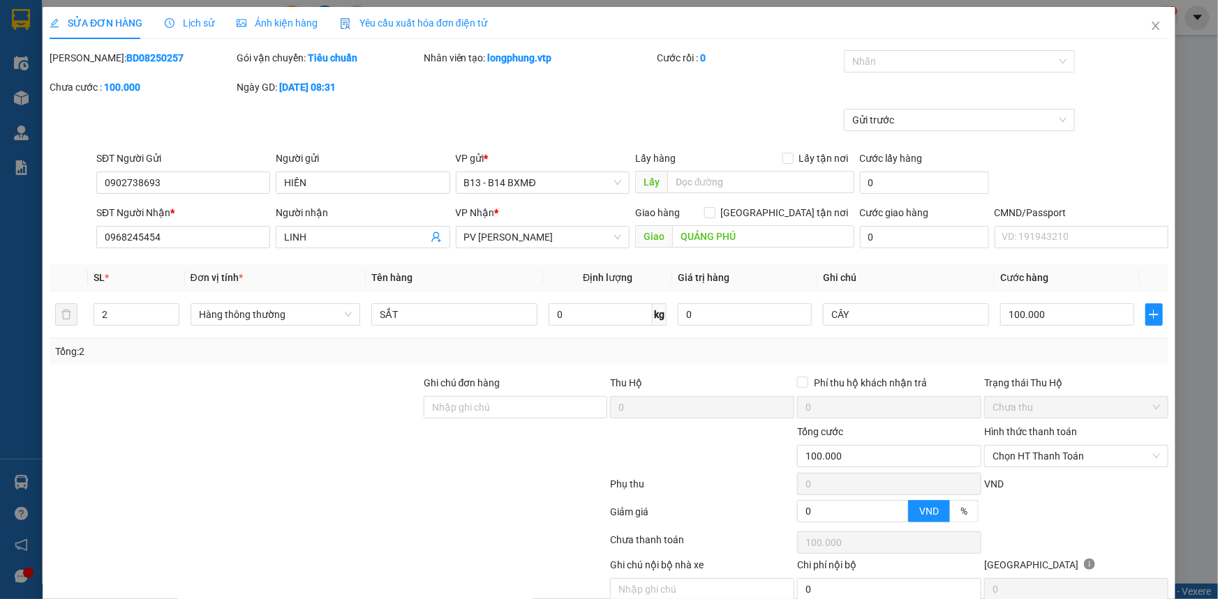
click at [231, 389] on div at bounding box center [235, 399] width 374 height 49
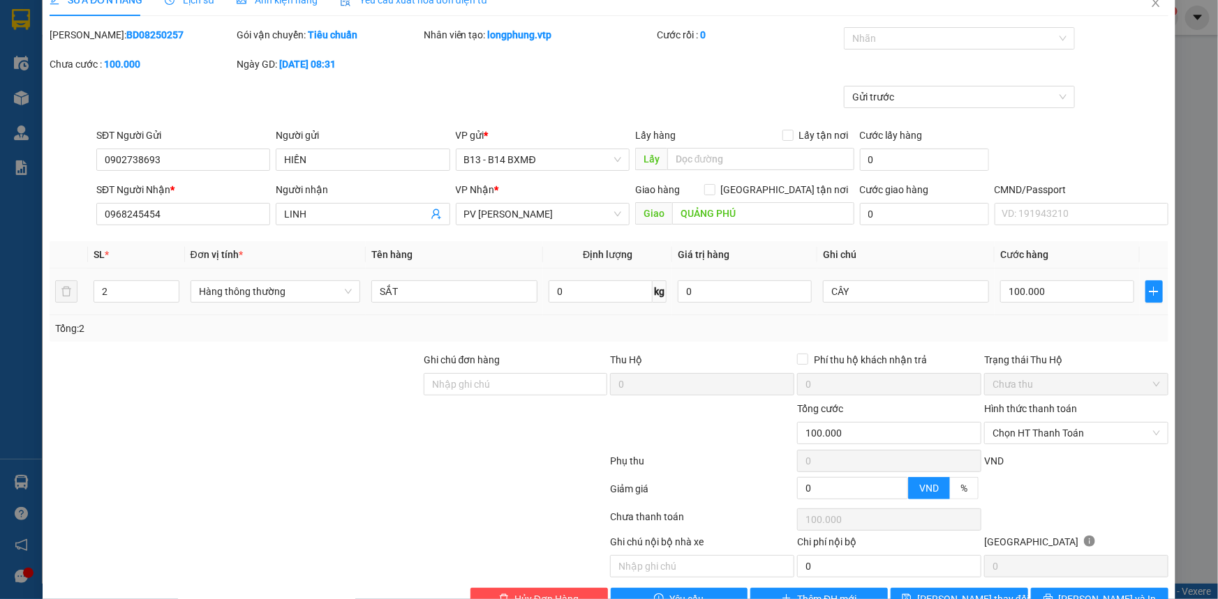
scroll to position [60, 0]
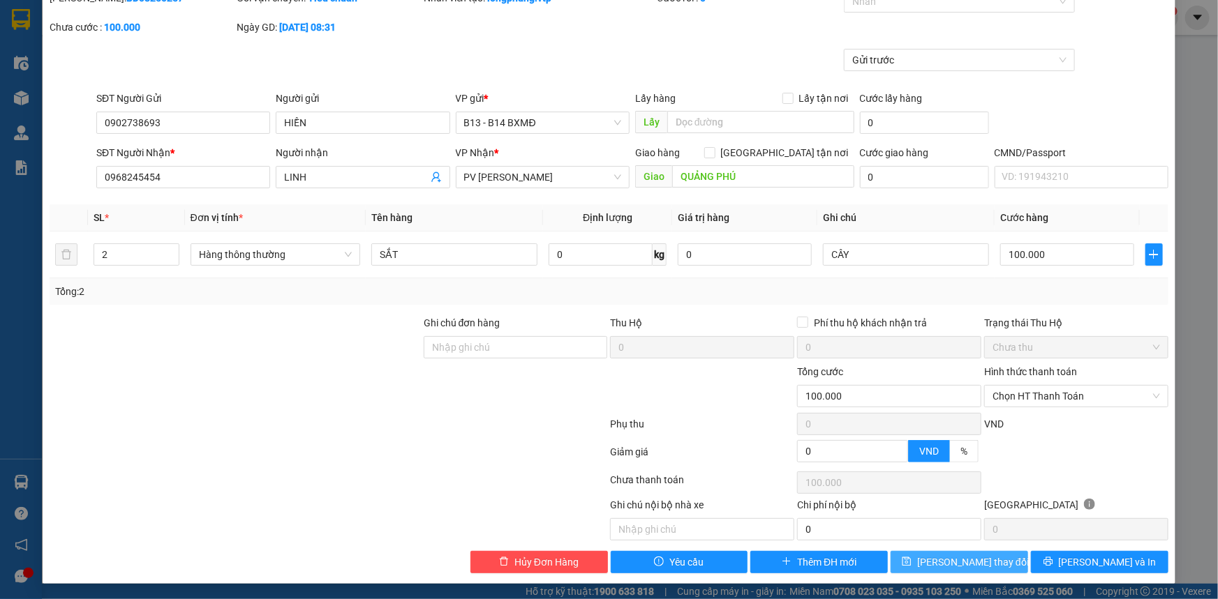
click at [911, 557] on icon "save" at bounding box center [907, 562] width 10 height 10
